Goal: Task Accomplishment & Management: Use online tool/utility

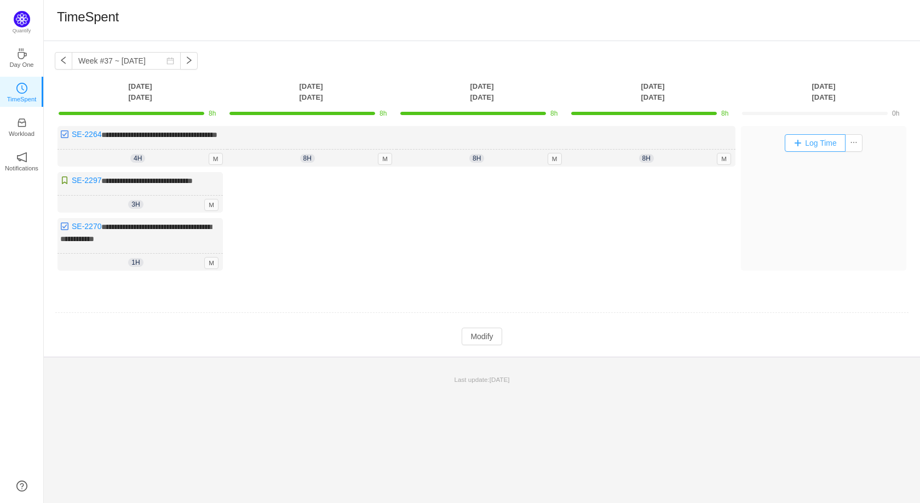
click at [802, 142] on button "Log Time" at bounding box center [815, 143] width 61 height 18
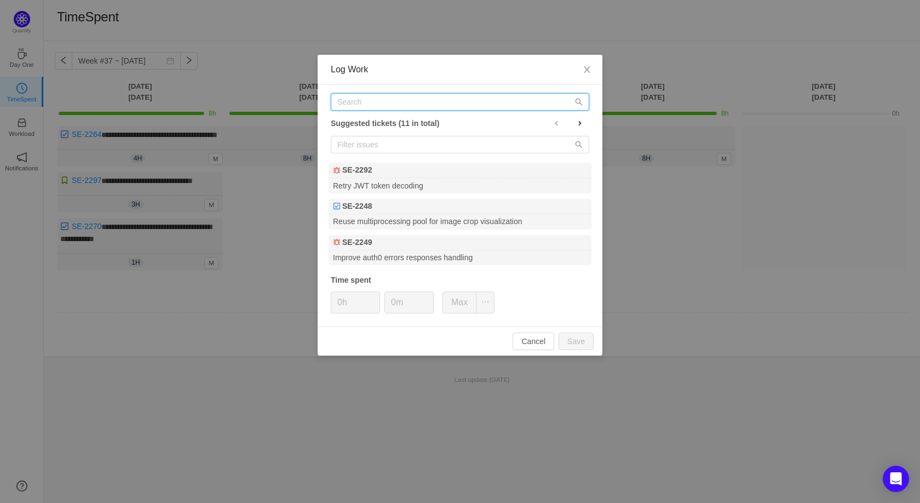
click at [350, 104] on input "text" at bounding box center [460, 102] width 259 height 18
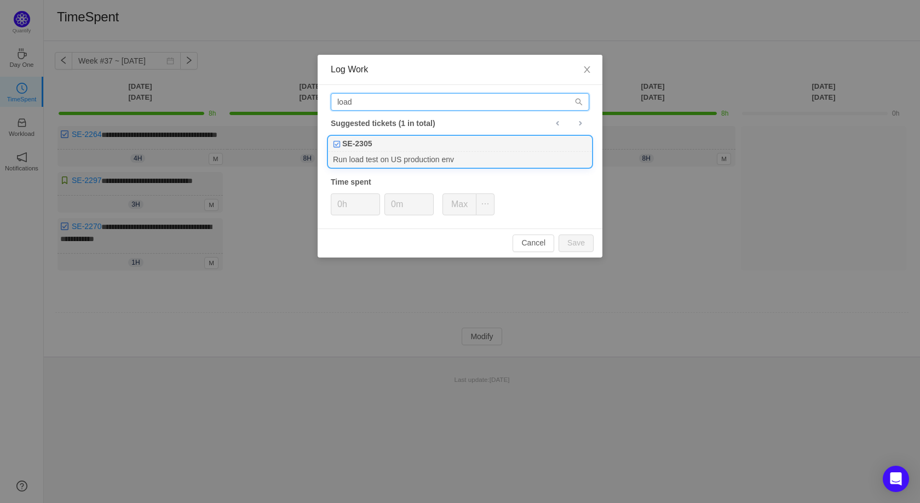
type input "load"
click at [362, 149] on b "SE-2305" at bounding box center [357, 144] width 30 height 12
click at [346, 203] on input "0h" at bounding box center [355, 204] width 48 height 21
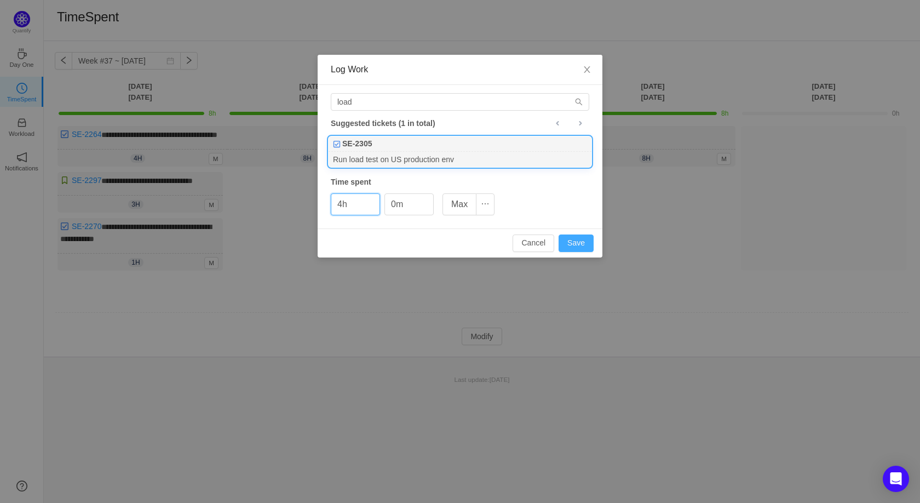
click at [579, 247] on button "Save" at bounding box center [576, 244] width 35 height 18
type input "0h"
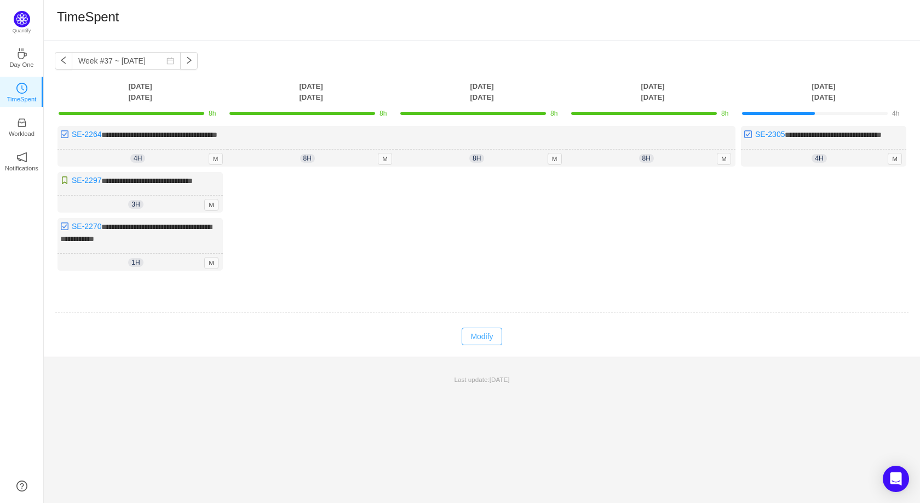
drag, startPoint x: 490, startPoint y: 351, endPoint x: 494, endPoint y: 345, distance: 7.1
click at [489, 345] on button "Modify" at bounding box center [482, 337] width 40 height 18
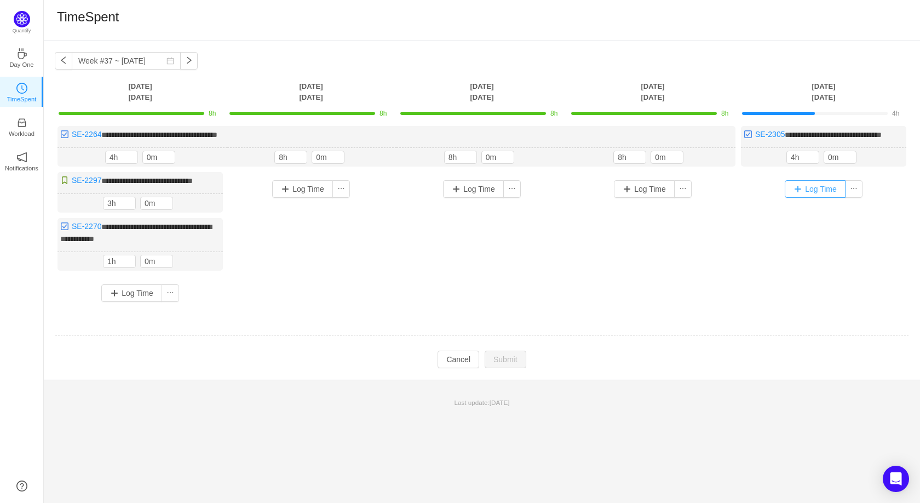
click at [803, 198] on button "Log Time" at bounding box center [815, 189] width 61 height 18
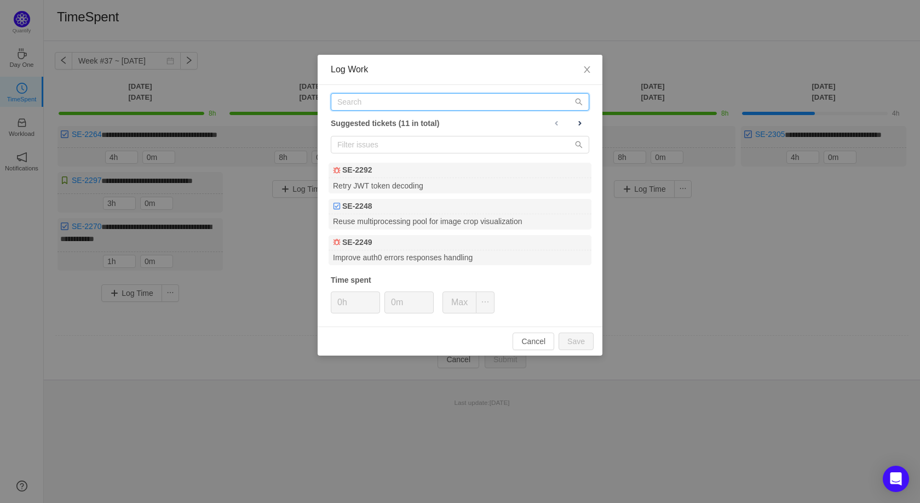
click at [352, 101] on input "text" at bounding box center [460, 102] width 259 height 18
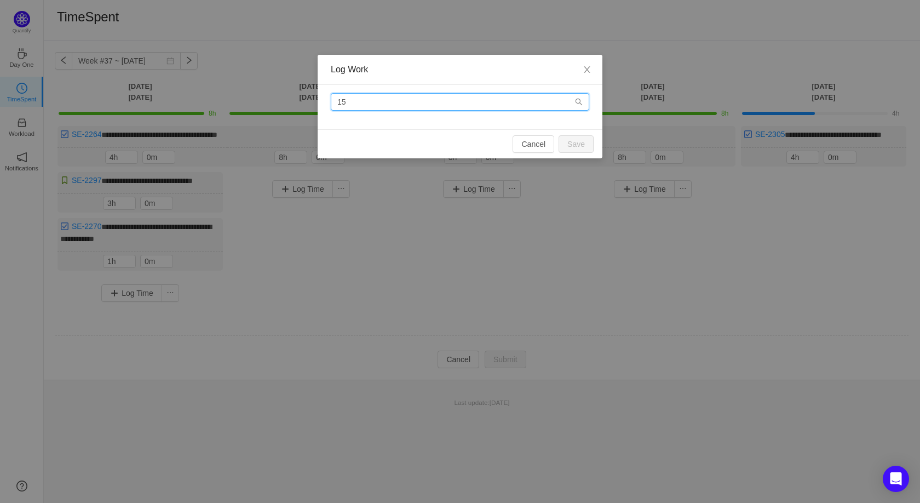
type input "1"
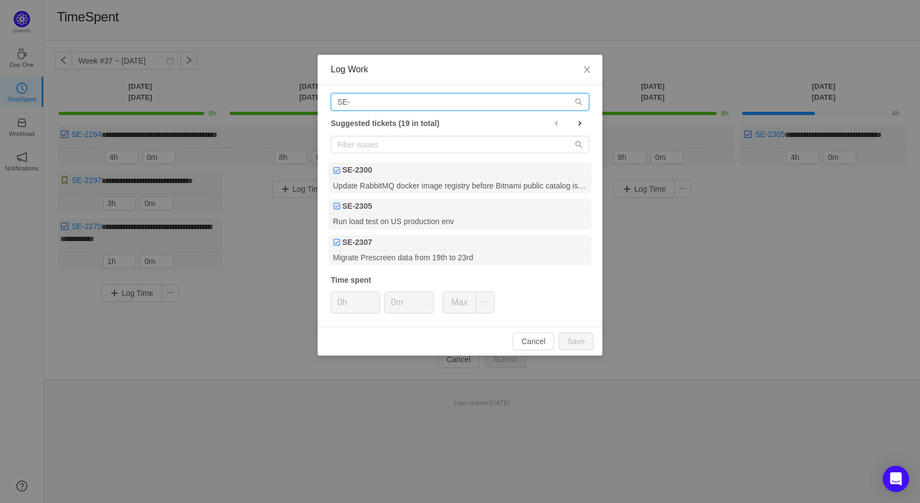
type input "SE-"
click at [270, 259] on div "Log Work SE- Suggested tickets (19 in total) SE-2300 Update RabbitMQ docker ima…" at bounding box center [460, 251] width 920 height 503
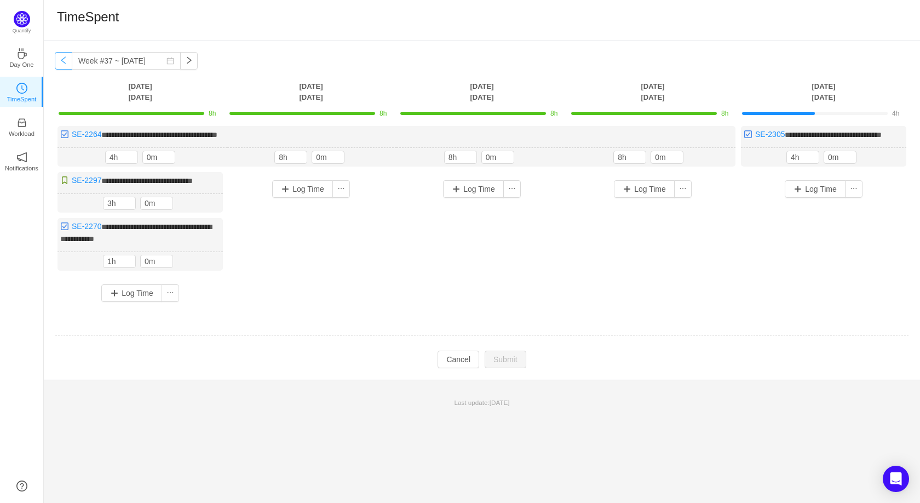
click at [59, 62] on button "button" at bounding box center [64, 61] width 18 height 18
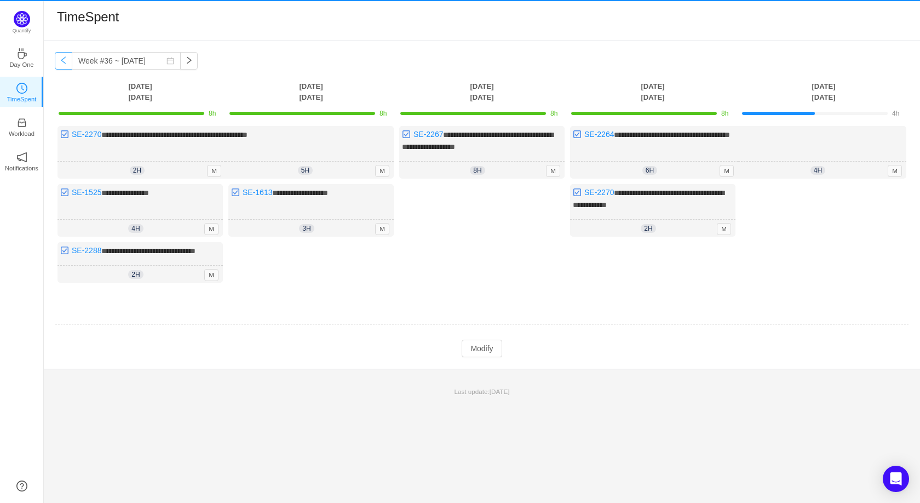
click at [59, 62] on button "button" at bounding box center [64, 61] width 18 height 18
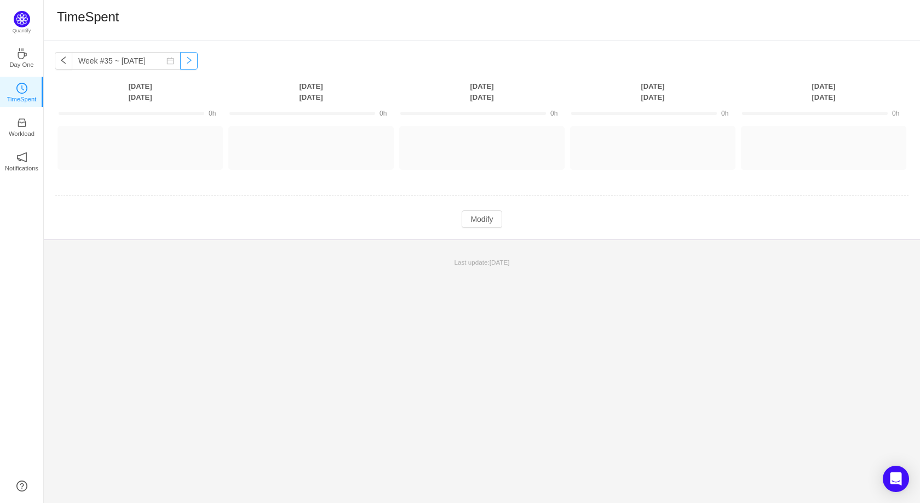
click at [198, 65] on button "button" at bounding box center [189, 61] width 18 height 18
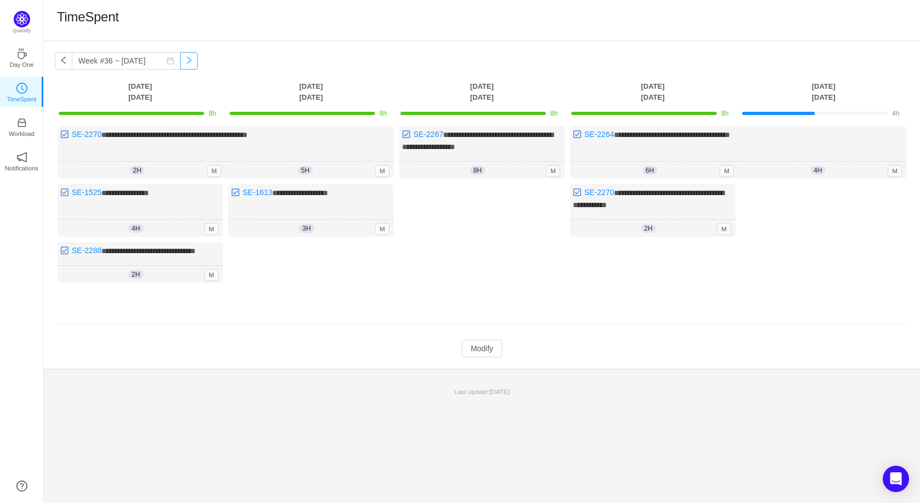
click at [198, 65] on button "button" at bounding box center [189, 61] width 18 height 18
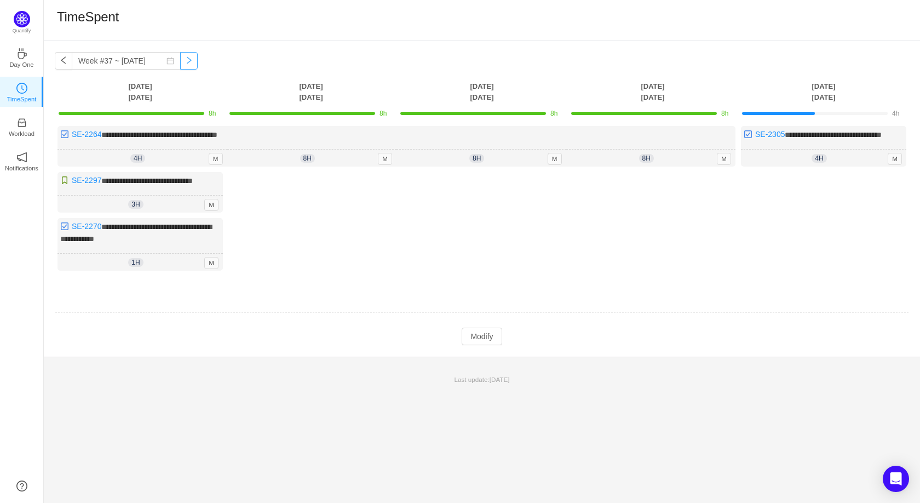
click at [198, 65] on button "button" at bounding box center [189, 61] width 18 height 18
type input "Week #37 ~ [DATE]"
click at [486, 345] on button "Modify" at bounding box center [482, 337] width 40 height 18
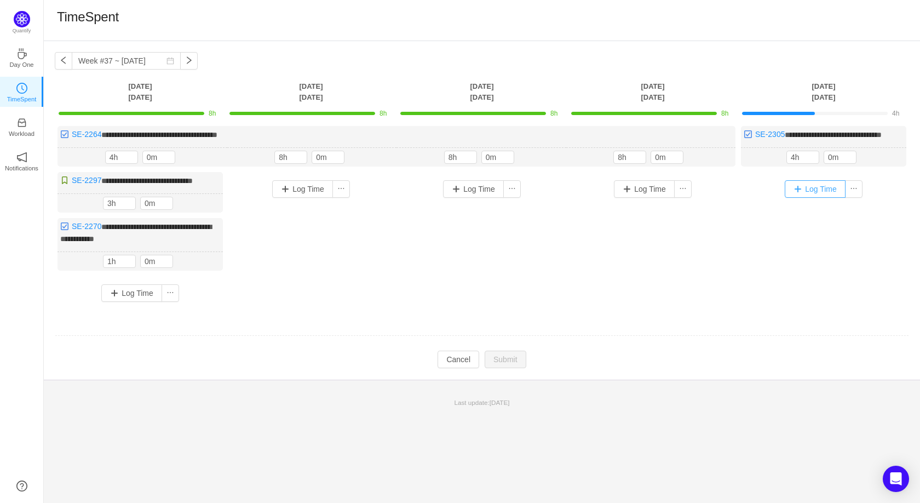
click at [808, 198] on button "Log Time" at bounding box center [815, 189] width 61 height 18
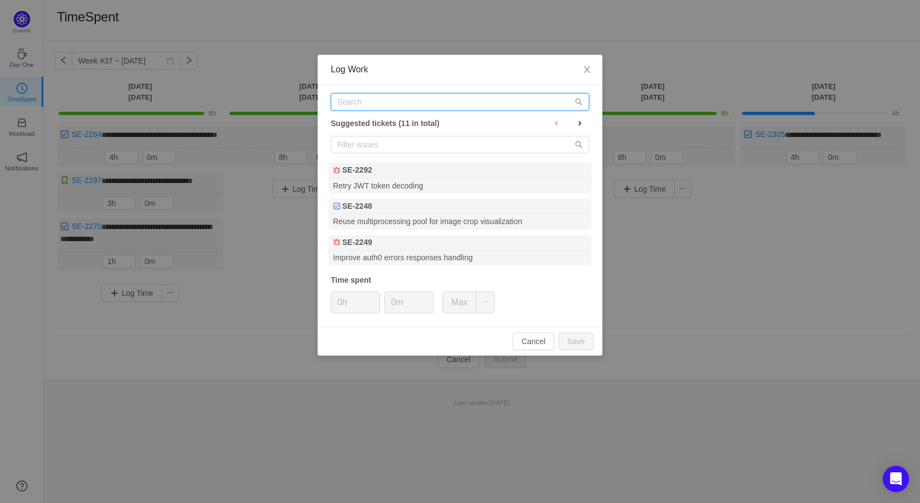
click at [362, 100] on input "text" at bounding box center [460, 102] width 259 height 18
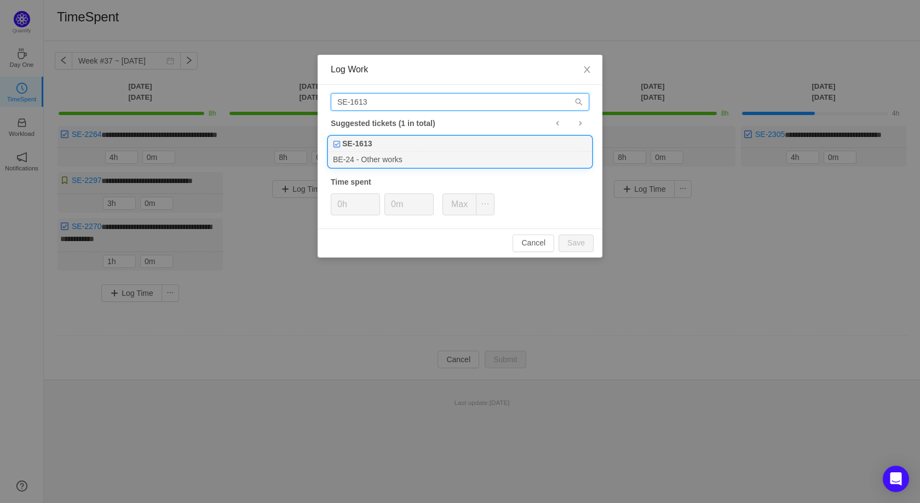
type input "SE-1613"
click at [382, 146] on div "SE-1613" at bounding box center [460, 143] width 263 height 15
click at [339, 210] on input "0h" at bounding box center [355, 204] width 48 height 21
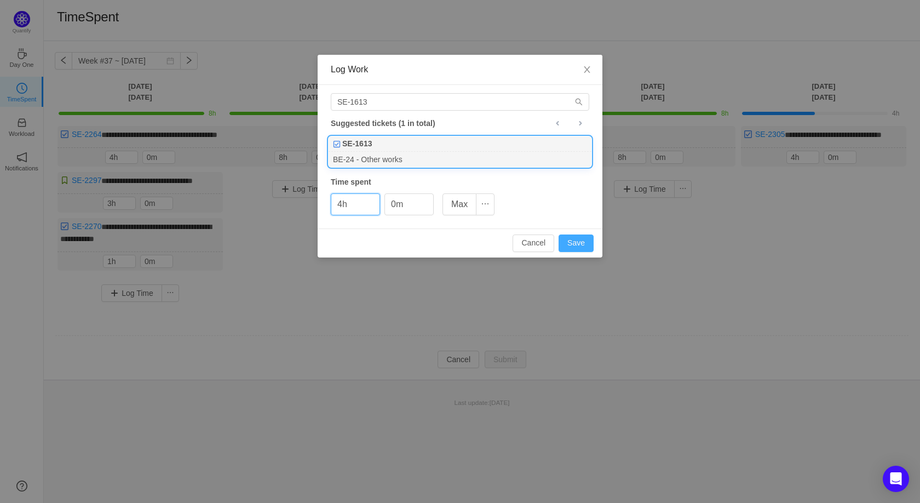
click at [580, 244] on button "Save" at bounding box center [576, 244] width 35 height 18
type input "0h"
